Goal: Information Seeking & Learning: Learn about a topic

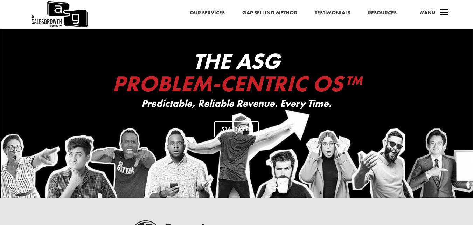
click at [445, 10] on span "a" at bounding box center [445, 13] width 14 height 14
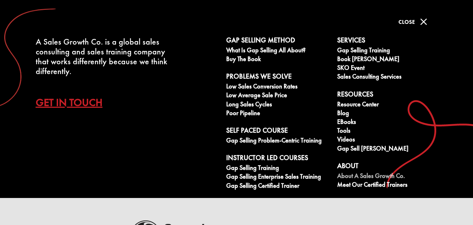
click at [358, 176] on link "About A Sales Growth Co." at bounding box center [388, 176] width 103 height 9
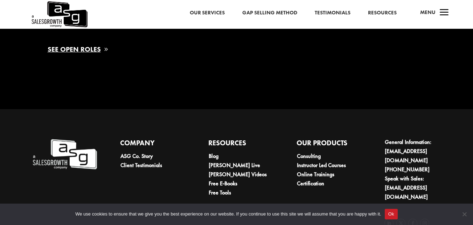
scroll to position [1160, 0]
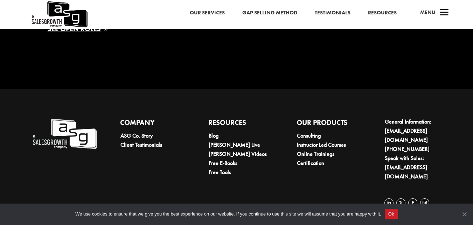
click at [467, 216] on span "Cookie Notice" at bounding box center [464, 213] width 7 height 7
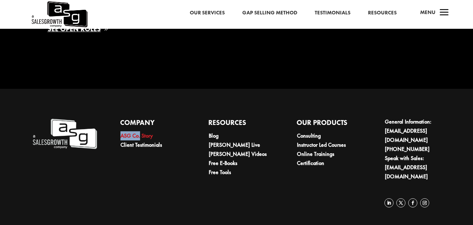
drag, startPoint x: 114, startPoint y: 138, endPoint x: 141, endPoint y: 142, distance: 26.9
click at [141, 142] on div "Company ASG Co. Story Client Testimonials Resources Blog Keenan Live Keenan Vid…" at bounding box center [241, 164] width 418 height 112
copy link "ASG Co."
